Goal: Task Accomplishment & Management: Complete application form

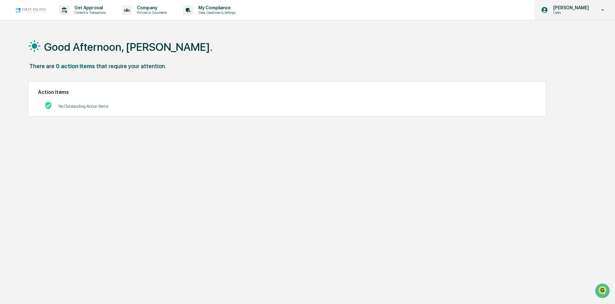
click at [574, 11] on p "Users" at bounding box center [570, 12] width 44 height 5
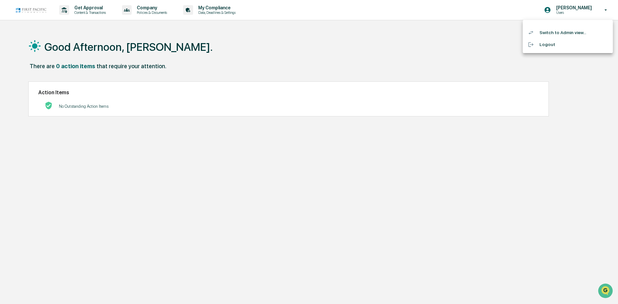
click at [560, 33] on li "Switch to Admin view..." at bounding box center [568, 33] width 90 height 12
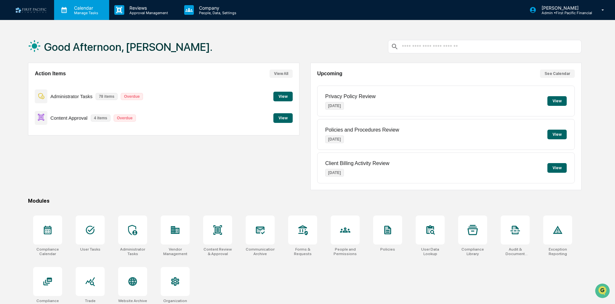
click at [83, 10] on p "Calendar" at bounding box center [85, 7] width 33 height 5
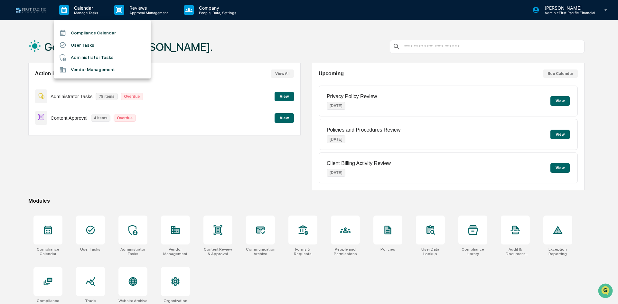
click at [111, 42] on li "User Tasks" at bounding box center [102, 45] width 97 height 12
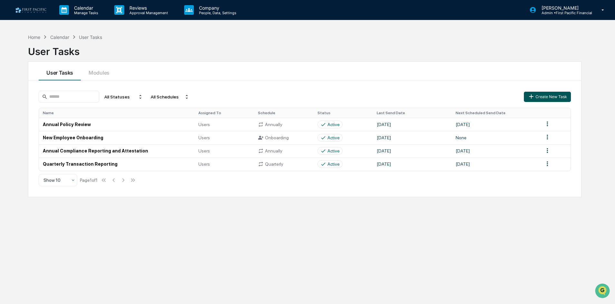
click at [561, 93] on button "Create New Task" at bounding box center [547, 97] width 47 height 10
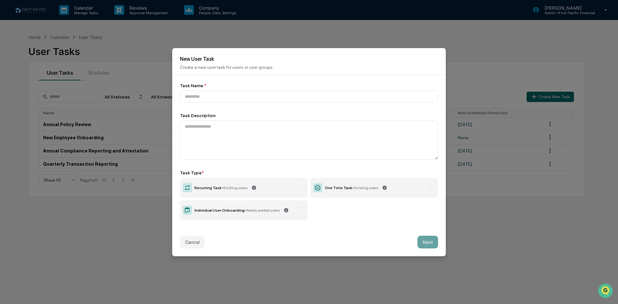
click at [387, 181] on label "One Time Task - Existing users" at bounding box center [374, 188] width 128 height 20
click at [210, 97] on input at bounding box center [309, 96] width 258 height 12
type input "**********"
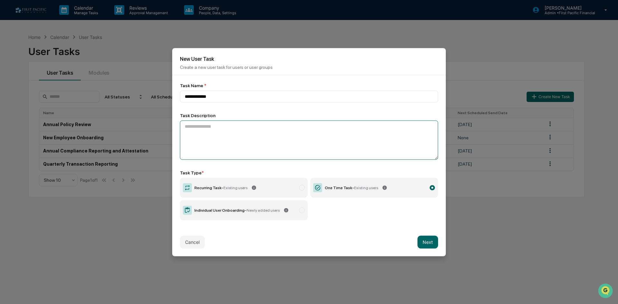
click at [231, 124] on textarea at bounding box center [309, 139] width 258 height 39
click at [272, 127] on textarea "**********" at bounding box center [309, 139] width 258 height 39
click at [287, 126] on textarea "**********" at bounding box center [309, 139] width 258 height 39
type textarea "**********"
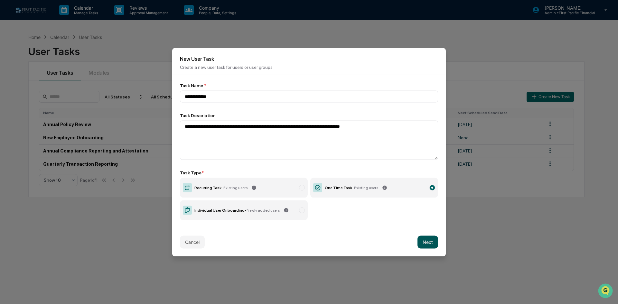
click at [435, 244] on button "Next" at bounding box center [427, 242] width 21 height 13
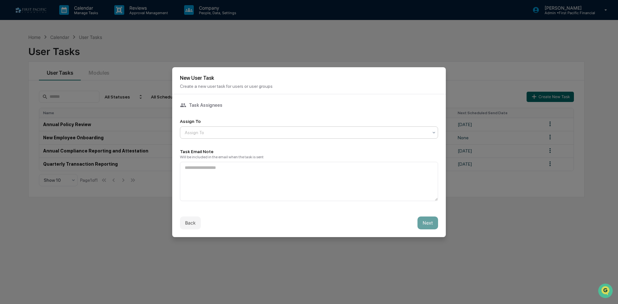
click at [261, 132] on div at bounding box center [306, 132] width 243 height 6
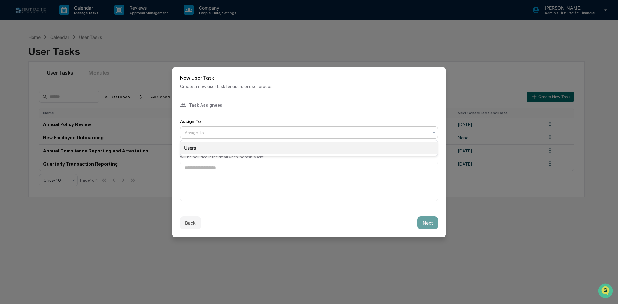
click at [243, 148] on div "Users" at bounding box center [308, 148] width 257 height 13
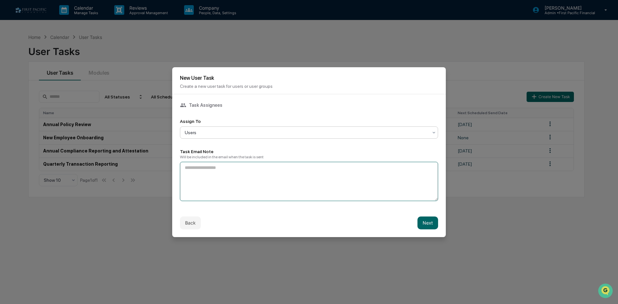
click at [223, 169] on textarea at bounding box center [309, 181] width 258 height 39
click at [272, 166] on textarea "**********" at bounding box center [309, 181] width 258 height 39
click at [302, 164] on textarea "**********" at bounding box center [309, 181] width 258 height 39
type textarea "**********"
click at [434, 220] on button "Next" at bounding box center [427, 223] width 21 height 13
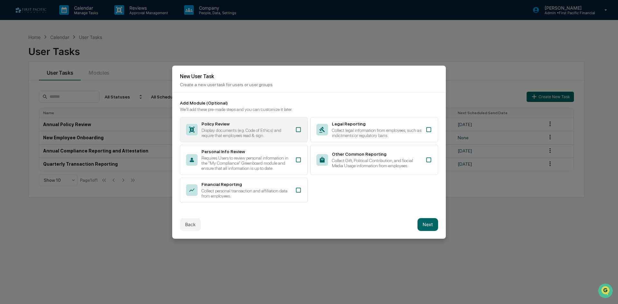
click at [271, 132] on div "Display documents (e.g. Code of Ethics) and require that employees read & sign." at bounding box center [246, 133] width 90 height 10
click at [423, 226] on button "Next" at bounding box center [427, 224] width 21 height 13
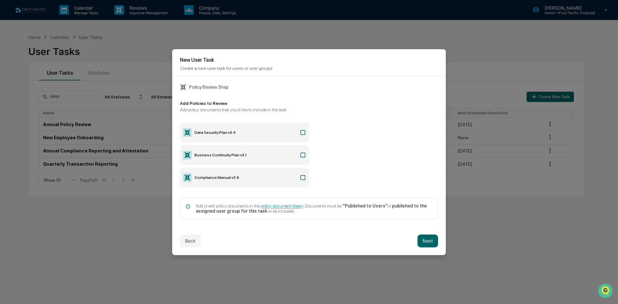
click at [217, 102] on div "Add Policies to Review" at bounding box center [309, 103] width 258 height 5
click at [214, 109] on div "Add policy documents that you'd like to include in the task." at bounding box center [309, 109] width 258 height 5
click at [208, 86] on div "Policy Review Step" at bounding box center [309, 87] width 258 height 6
click at [180, 88] on icon at bounding box center [183, 87] width 6 height 6
click at [191, 239] on button "Back" at bounding box center [190, 241] width 21 height 13
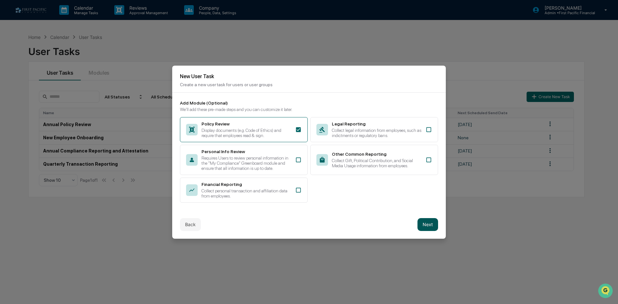
click at [425, 223] on button "Next" at bounding box center [427, 224] width 21 height 13
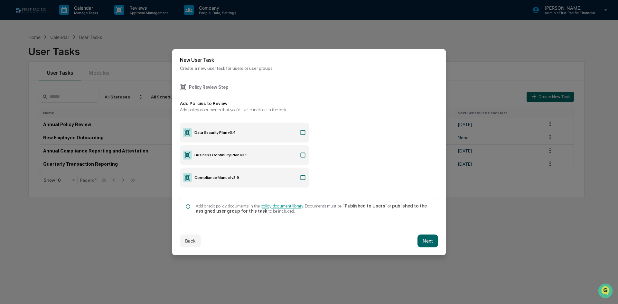
drag, startPoint x: 280, startPoint y: 206, endPoint x: 309, endPoint y: 226, distance: 35.0
click at [309, 226] on div "Policy Review Step Add Policies to Review Add policy documents that you'd like …" at bounding box center [309, 151] width 274 height 151
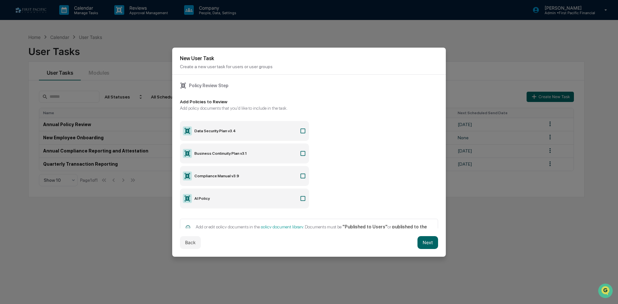
click at [301, 200] on icon at bounding box center [303, 198] width 5 height 5
click at [429, 241] on button "Next" at bounding box center [427, 242] width 21 height 13
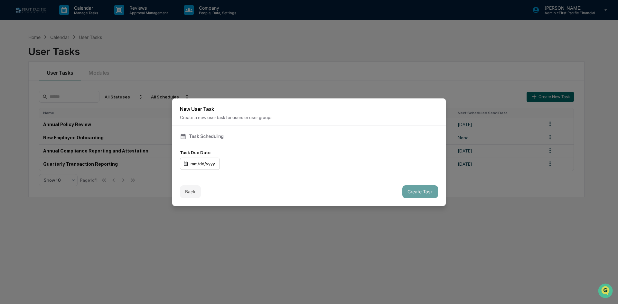
click at [204, 164] on div "mm/dd/yyyy" at bounding box center [200, 164] width 40 height 12
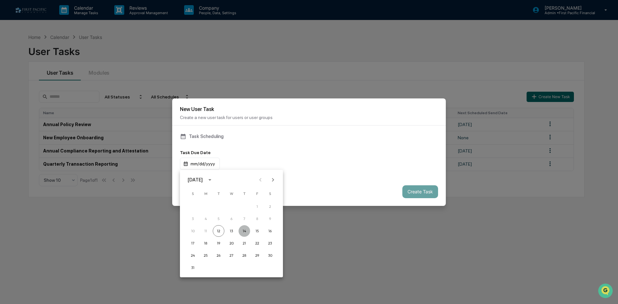
click at [245, 232] on button "14" at bounding box center [244, 231] width 12 height 12
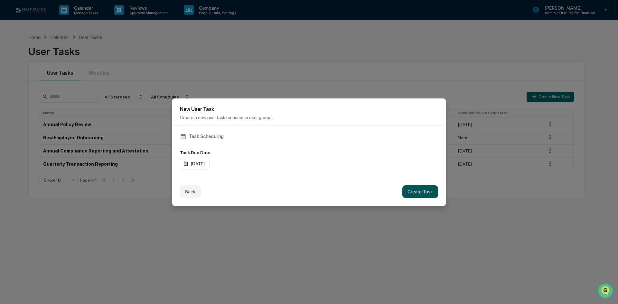
click at [419, 193] on button "Create Task" at bounding box center [420, 191] width 36 height 13
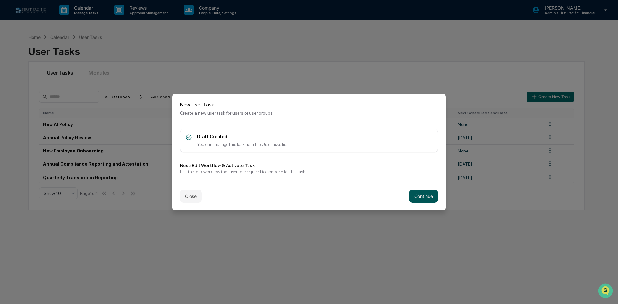
click at [419, 197] on button "Continue" at bounding box center [423, 196] width 29 height 13
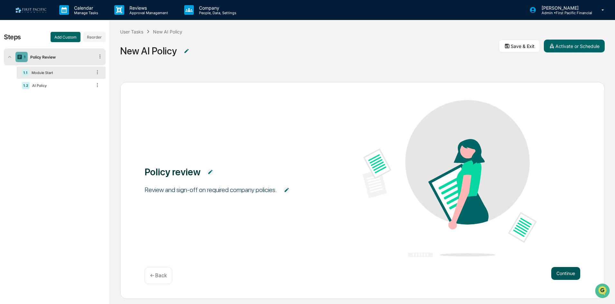
click at [564, 269] on button "Continue" at bounding box center [565, 273] width 29 height 13
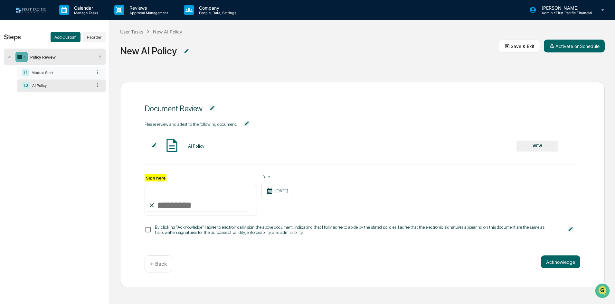
click at [40, 72] on div "Module Start" at bounding box center [60, 72] width 63 height 5
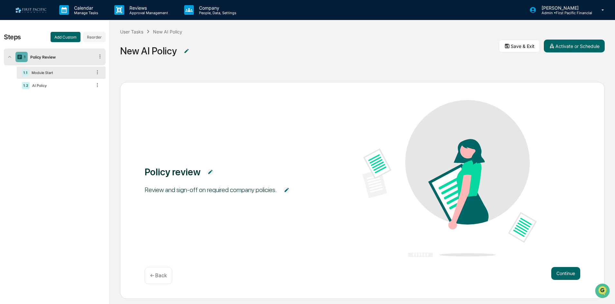
click at [41, 58] on div "Policy Review" at bounding box center [61, 57] width 67 height 5
click at [45, 57] on div "Policy Review" at bounding box center [61, 57] width 67 height 5
click at [42, 73] on div "Module Start" at bounding box center [60, 72] width 63 height 5
click at [42, 85] on div "AI Policy" at bounding box center [61, 85] width 62 height 5
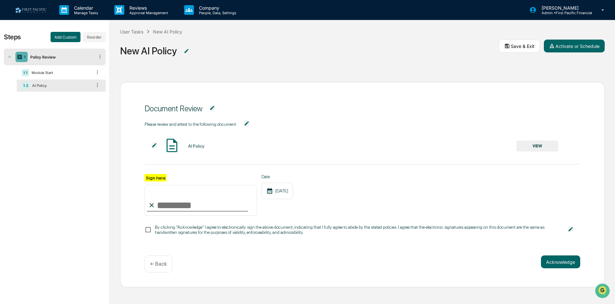
click at [550, 146] on button "VIEW" at bounding box center [537, 146] width 42 height 11
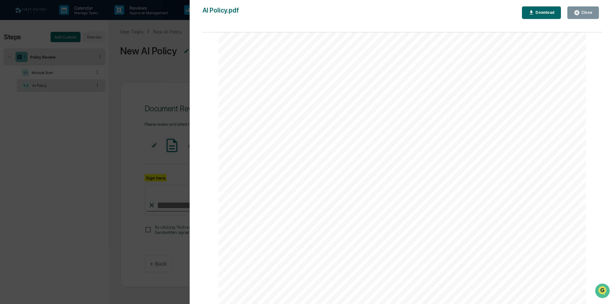
scroll to position [25, 0]
click at [585, 15] on div "Close" at bounding box center [582, 13] width 19 height 6
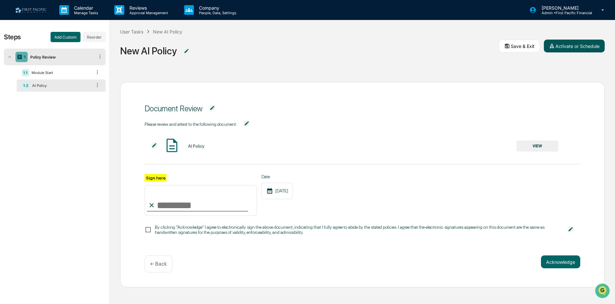
click at [580, 46] on button "Activate or Schedule" at bounding box center [573, 46] width 61 height 13
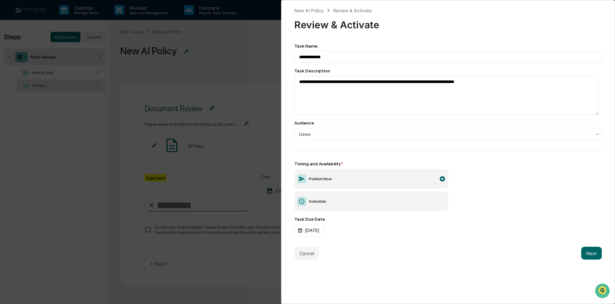
click at [382, 200] on label "Schedule" at bounding box center [371, 201] width 154 height 20
click at [307, 232] on div "mm/dd/yyyy" at bounding box center [314, 230] width 40 height 12
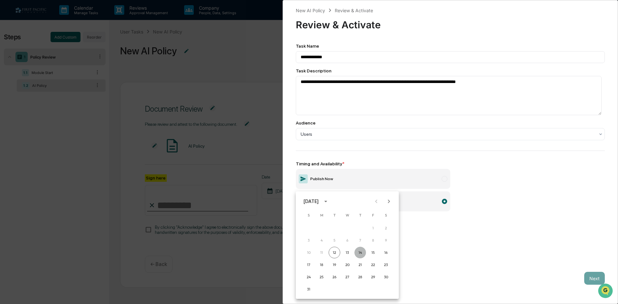
click at [359, 255] on button "14" at bounding box center [360, 253] width 12 height 12
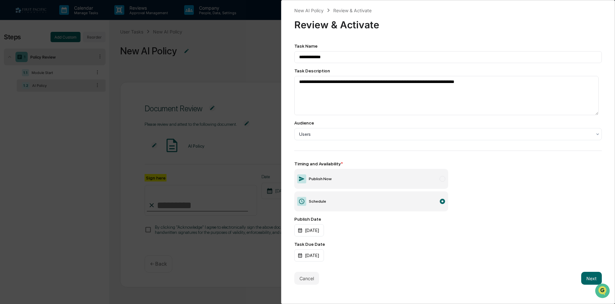
scroll to position [0, 0]
click at [310, 237] on div "[DATE]" at bounding box center [309, 230] width 30 height 12
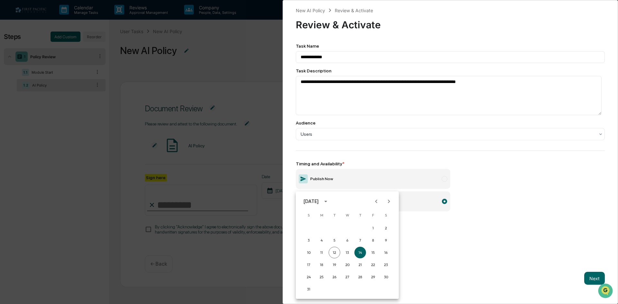
click at [468, 251] on div at bounding box center [309, 152] width 618 height 304
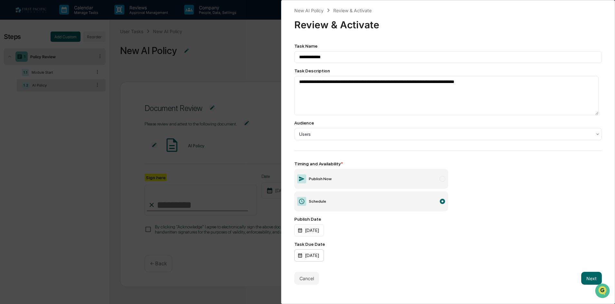
click at [324, 237] on div "[DATE]" at bounding box center [309, 230] width 30 height 12
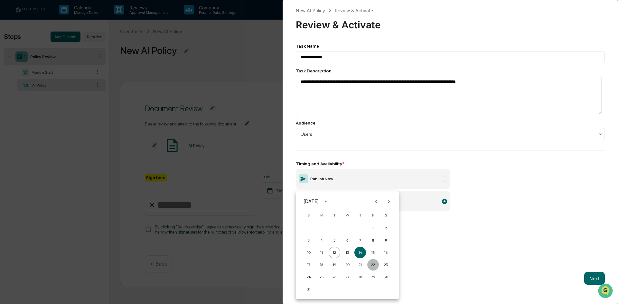
click at [373, 265] on button "22" at bounding box center [373, 265] width 12 height 12
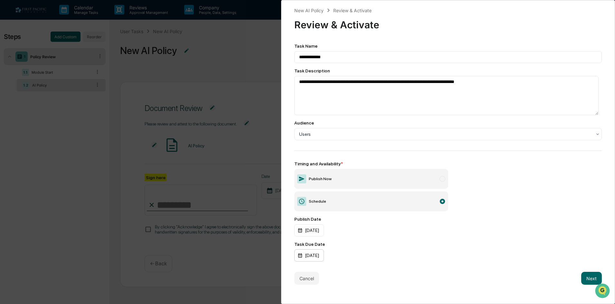
click at [324, 237] on div "[DATE]" at bounding box center [309, 230] width 30 height 12
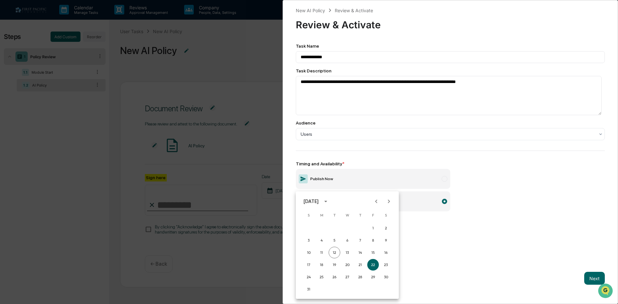
click at [488, 254] on div at bounding box center [309, 152] width 618 height 304
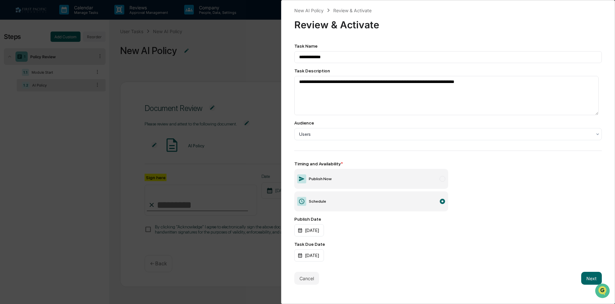
scroll to position [0, 0]
click at [587, 274] on button "Next" at bounding box center [591, 278] width 21 height 13
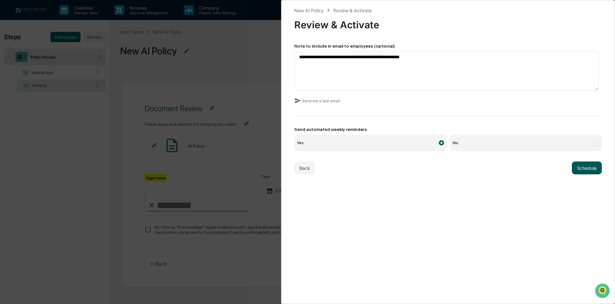
click at [580, 170] on button "Schedule" at bounding box center [586, 168] width 30 height 13
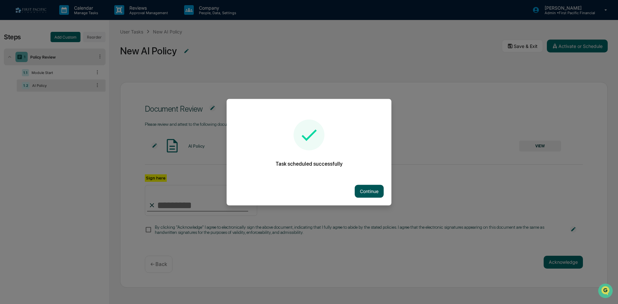
click at [376, 190] on button "Continue" at bounding box center [369, 191] width 29 height 13
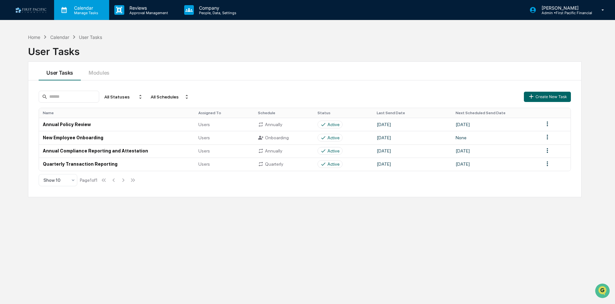
click at [94, 12] on p "Manage Tasks" at bounding box center [85, 13] width 33 height 5
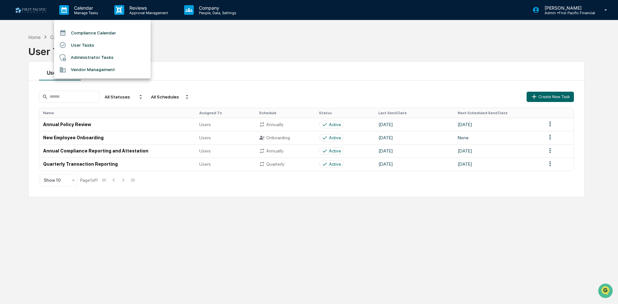
click at [210, 12] on div at bounding box center [309, 152] width 618 height 304
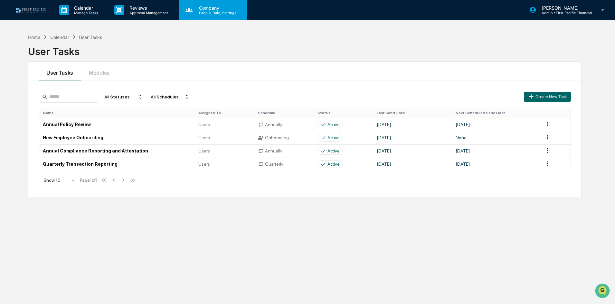
click at [220, 9] on p "Company" at bounding box center [217, 7] width 46 height 5
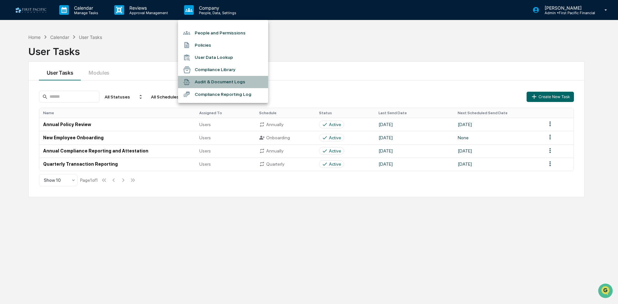
click at [248, 81] on li "Audit & Document Logs" at bounding box center [223, 82] width 90 height 12
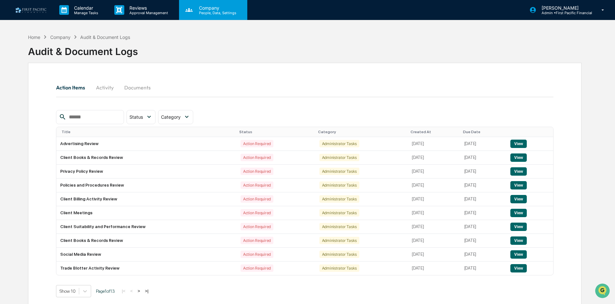
click at [210, 10] on p "Company" at bounding box center [217, 7] width 46 height 5
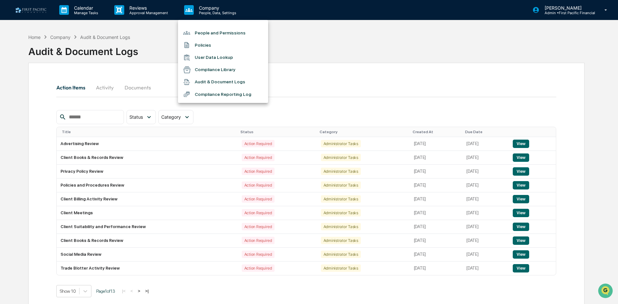
click at [246, 67] on li "Compliance Library" at bounding box center [223, 70] width 90 height 12
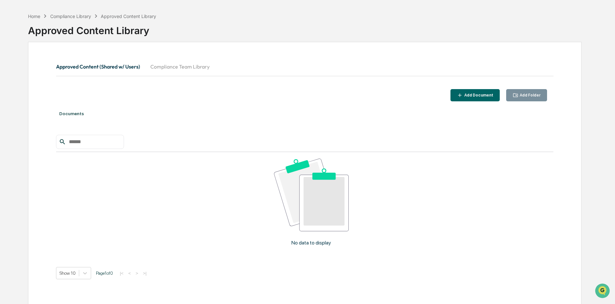
scroll to position [31, 0]
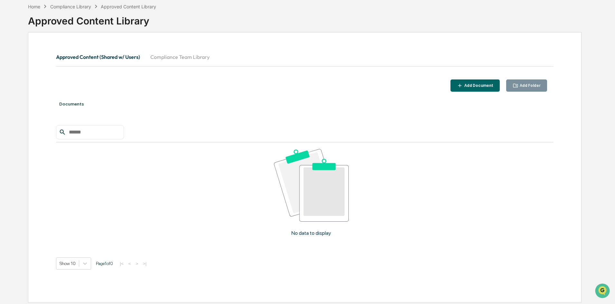
click at [189, 56] on button "Compliance Team Library" at bounding box center [180, 56] width 70 height 15
click at [126, 62] on button "Approved Content (Shared w/ Users)" at bounding box center [100, 56] width 89 height 15
click at [116, 58] on button "Approved Content (Shared w/ Users)" at bounding box center [100, 56] width 89 height 15
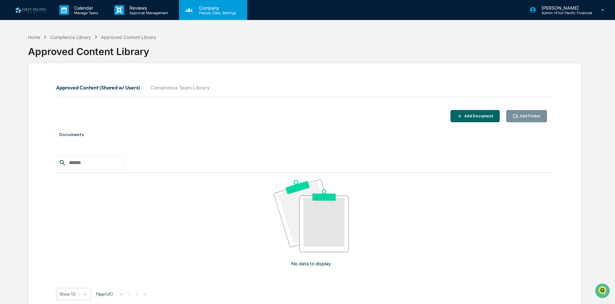
click at [222, 7] on p "Company" at bounding box center [217, 7] width 46 height 5
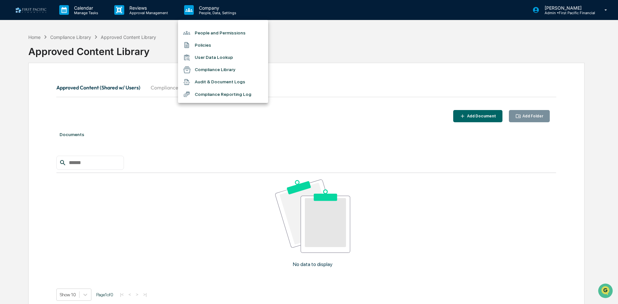
click at [197, 46] on li "Policies" at bounding box center [223, 45] width 90 height 12
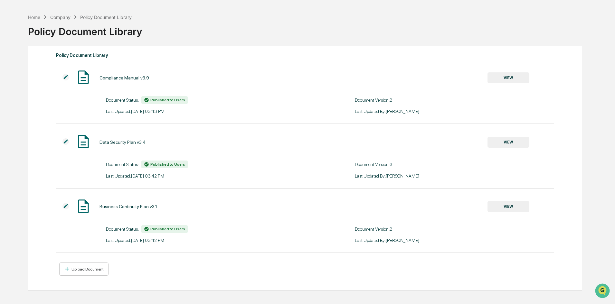
scroll to position [31, 0]
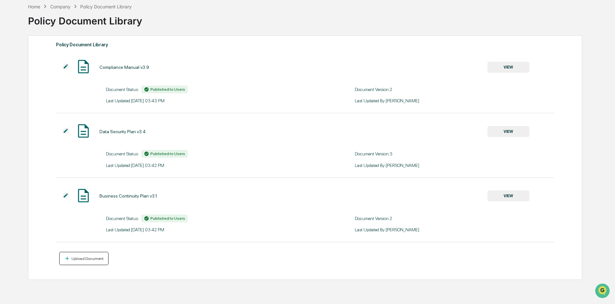
click at [89, 255] on button "Upload Document" at bounding box center [83, 258] width 49 height 13
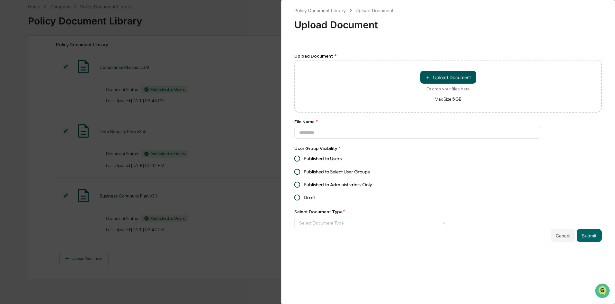
click at [454, 76] on button "＋ Upload Document" at bounding box center [448, 77] width 56 height 13
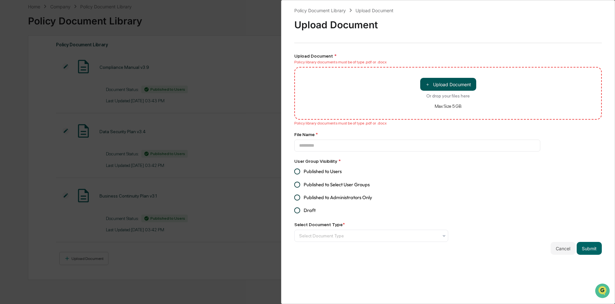
click at [455, 82] on button "＋ Upload Document" at bounding box center [448, 84] width 56 height 13
type input "*********"
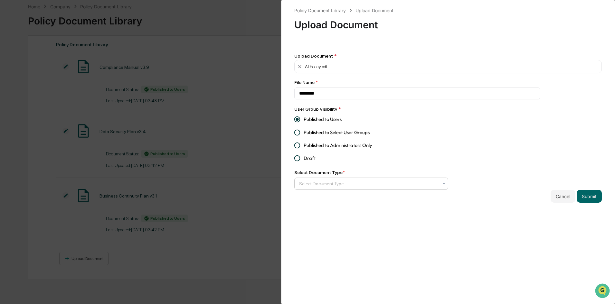
click at [377, 184] on div at bounding box center [368, 184] width 139 height 6
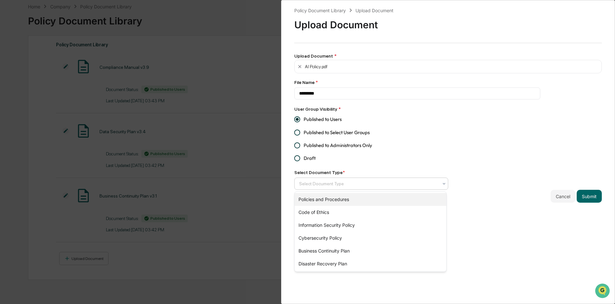
click at [376, 199] on div "Policies and Procedures" at bounding box center [370, 199] width 152 height 13
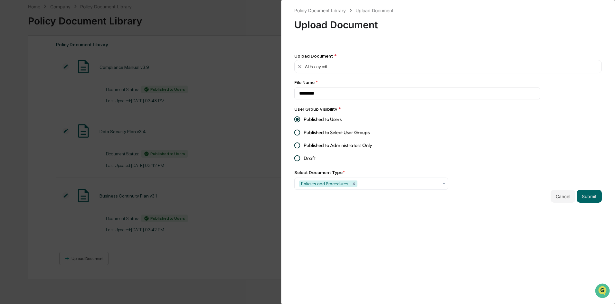
click at [462, 159] on div "Policy Document Library Upload Document Upload Document Upload Document * AI Po…" at bounding box center [447, 105] width 307 height 196
click at [593, 195] on button "Submit" at bounding box center [588, 196] width 25 height 13
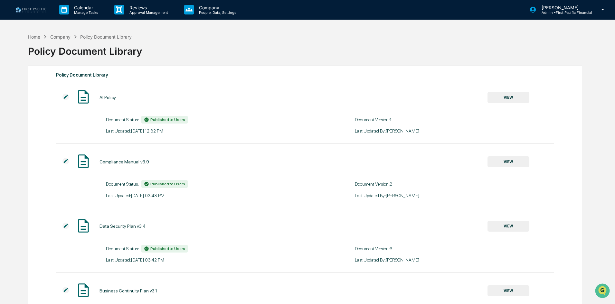
scroll to position [0, 0]
